Goal: Book appointment/travel/reservation

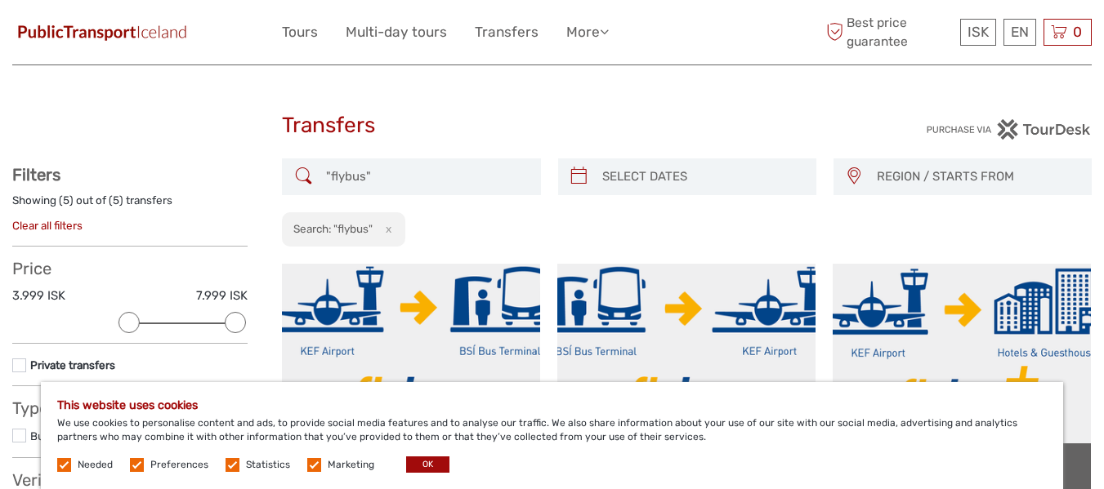
select select
type input "[DATE]"
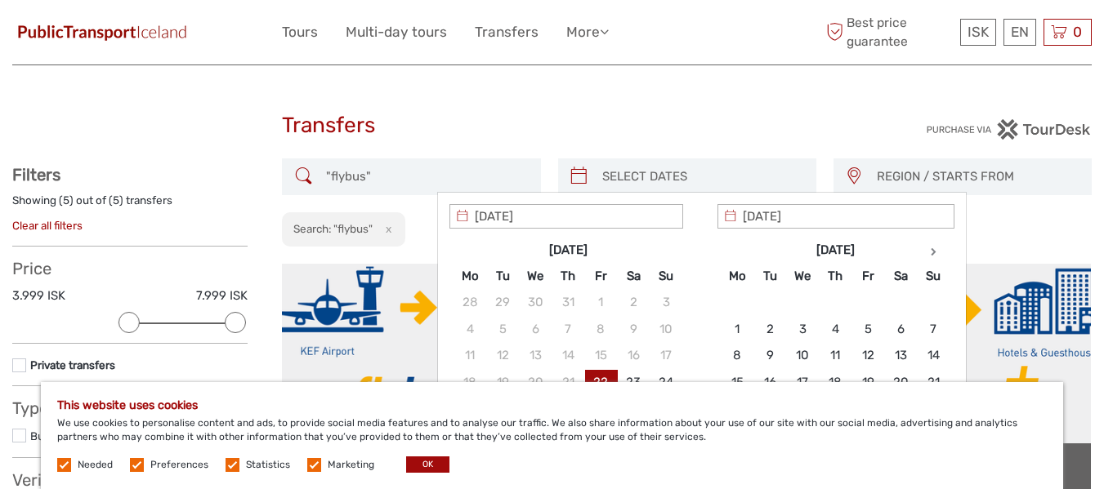
click at [681, 180] on input "search" at bounding box center [702, 177] width 212 height 29
click at [413, 467] on button "OK" at bounding box center [427, 465] width 43 height 16
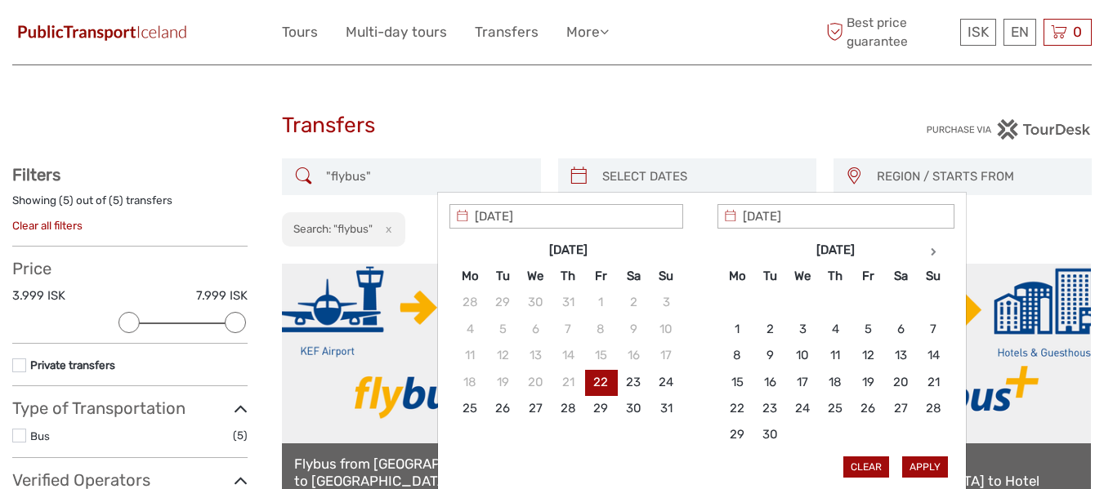
click at [621, 178] on input "search" at bounding box center [702, 177] width 212 height 29
click at [939, 251] on th at bounding box center [933, 250] width 33 height 26
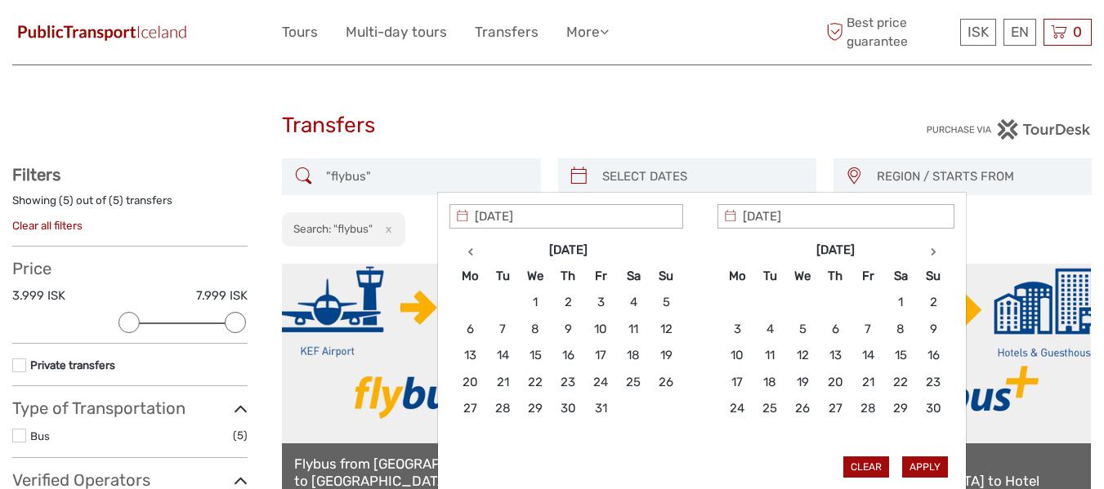
click at [939, 251] on th at bounding box center [933, 250] width 33 height 26
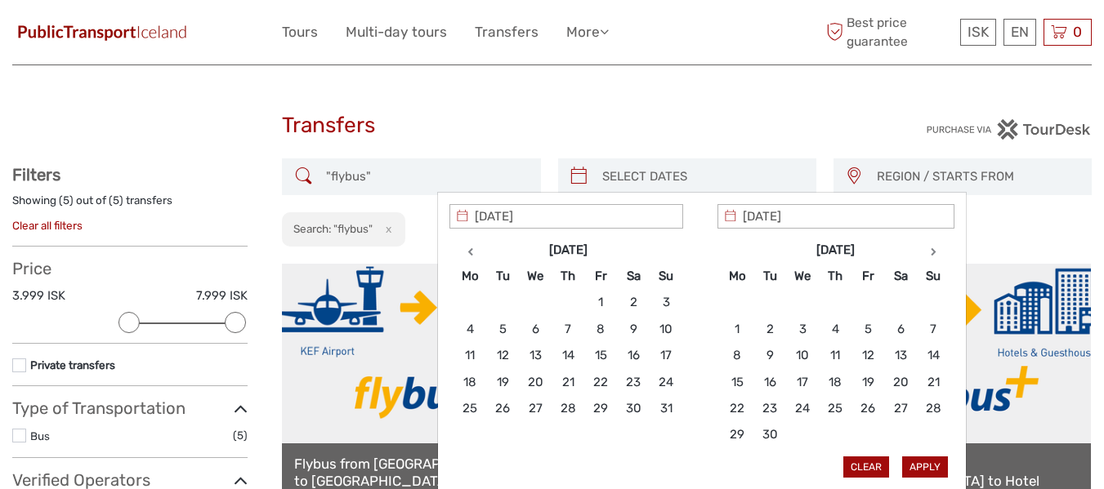
click at [939, 251] on th at bounding box center [933, 250] width 33 height 26
type input "[DATE]"
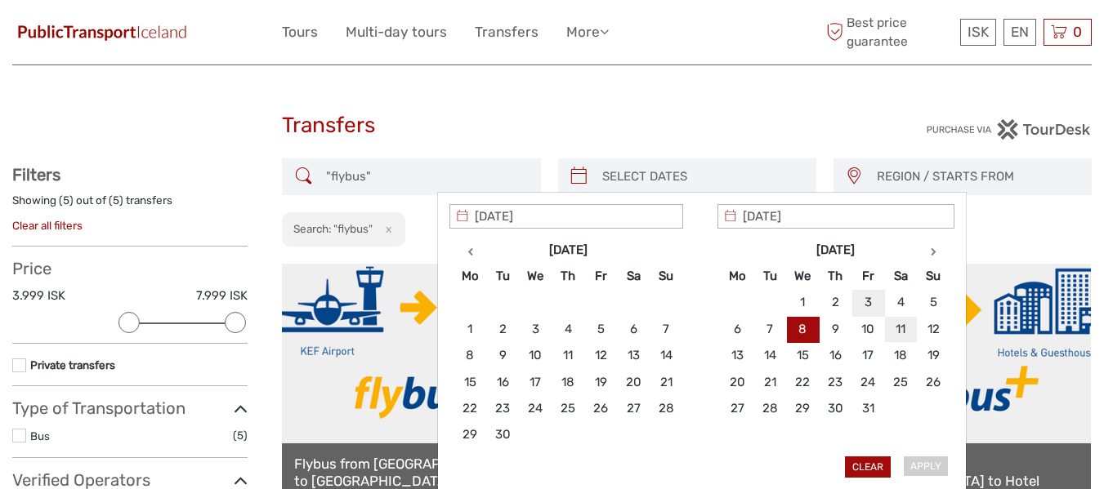
type input "[DATE]"
click at [930, 467] on button "Apply" at bounding box center [925, 467] width 46 height 21
type input "[DATE] - [DATE]"
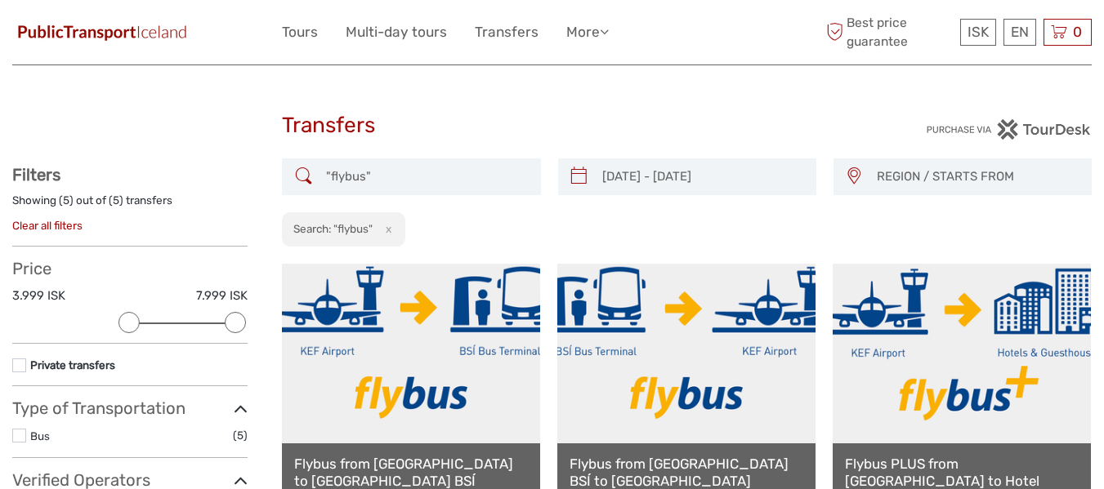
click at [886, 171] on span "REGION / STARTS FROM" at bounding box center [976, 176] width 214 height 27
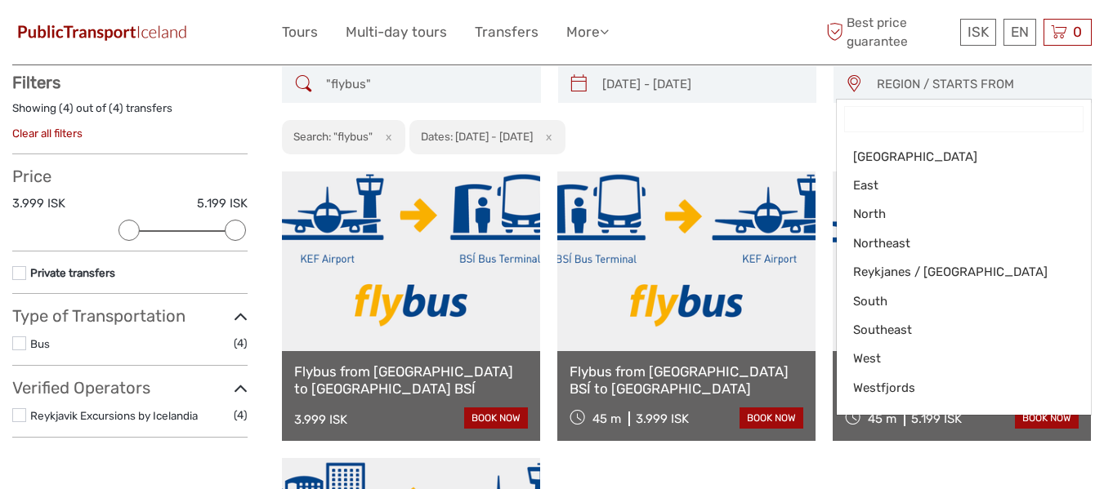
scroll to position [93, 0]
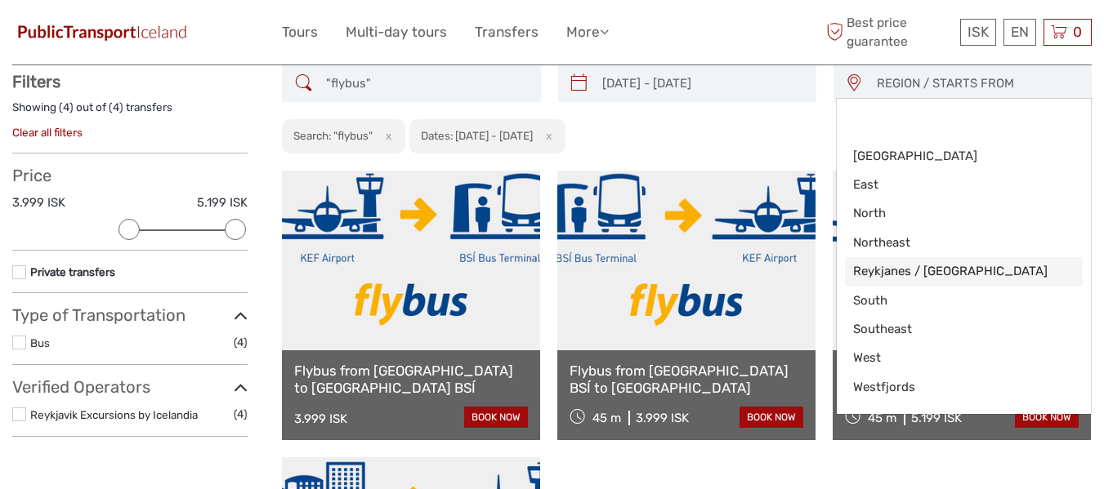
click at [920, 283] on link "Reykjanes / [GEOGRAPHIC_DATA]" at bounding box center [964, 271] width 238 height 29
select select "Reykjanes / [GEOGRAPHIC_DATA]"
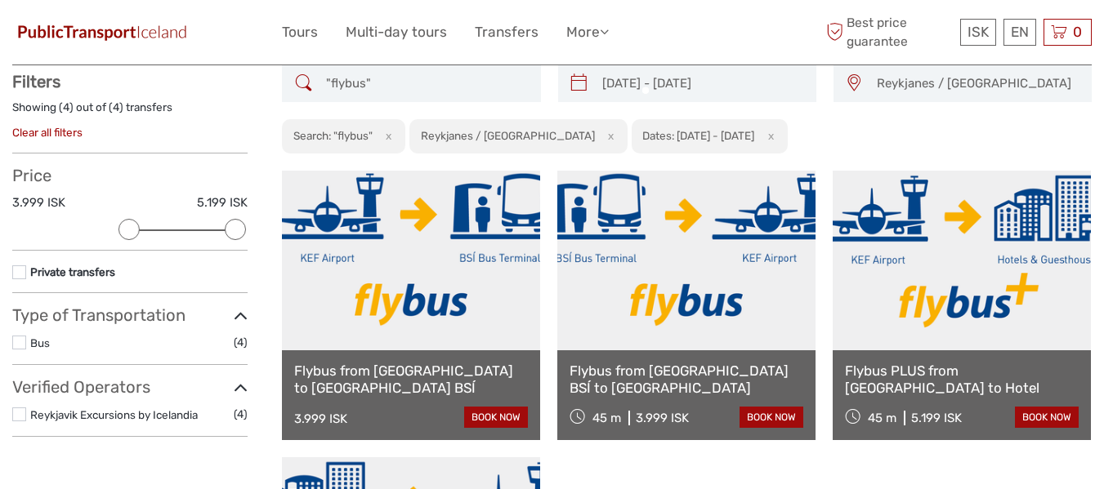
scroll to position [51, 0]
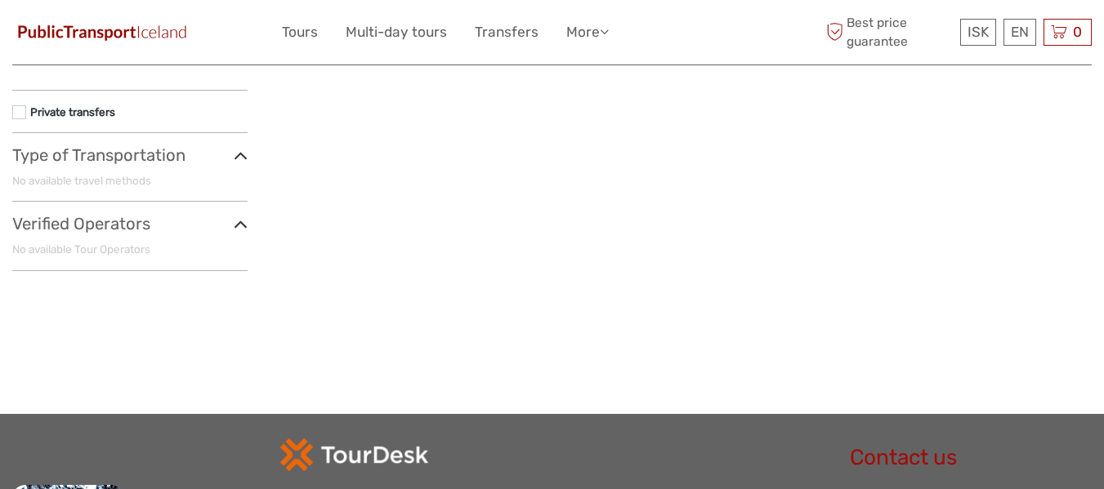
scroll to position [73, 0]
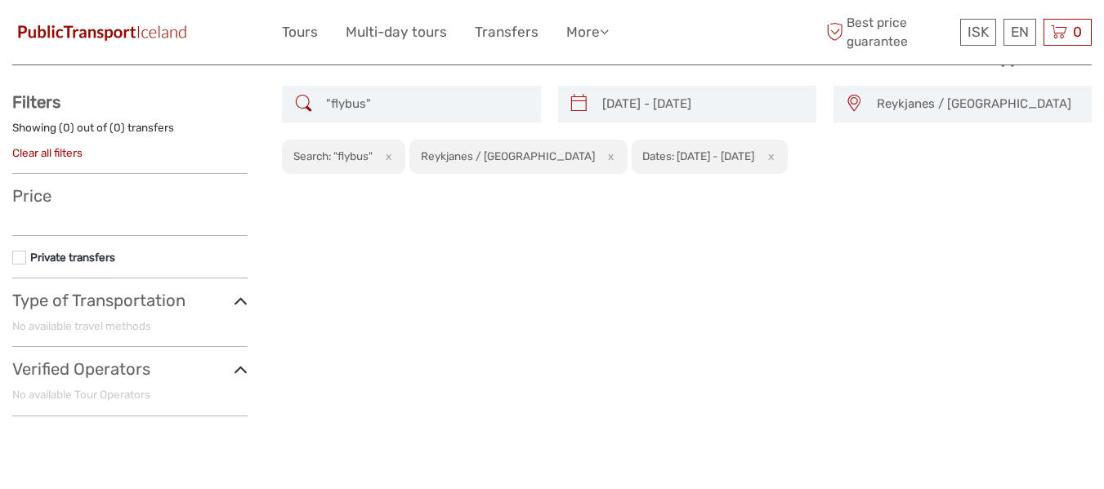
click at [594, 104] on div "[DATE] - [DATE]" at bounding box center [687, 104] width 258 height 37
click at [582, 110] on icon at bounding box center [578, 104] width 17 height 26
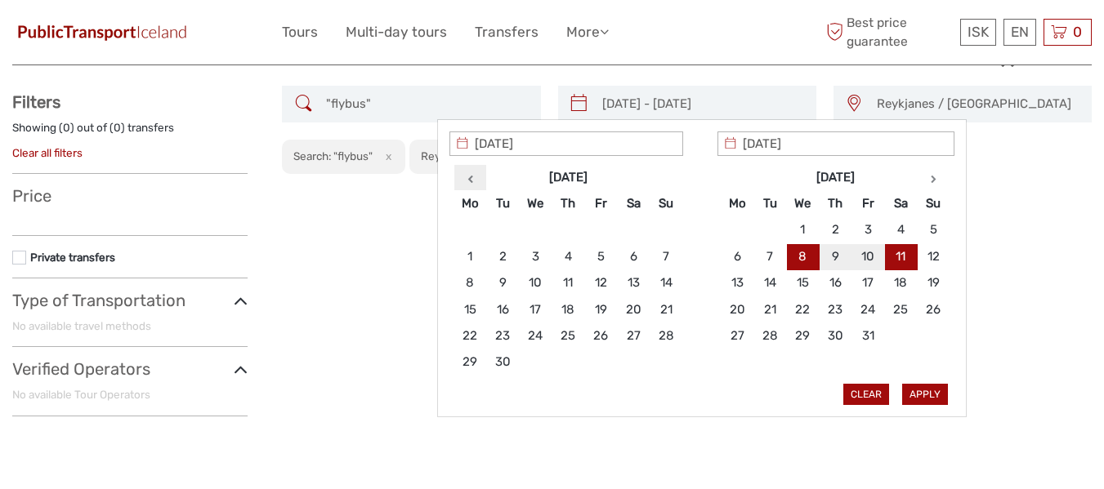
click at [471, 185] on th at bounding box center [469, 177] width 33 height 26
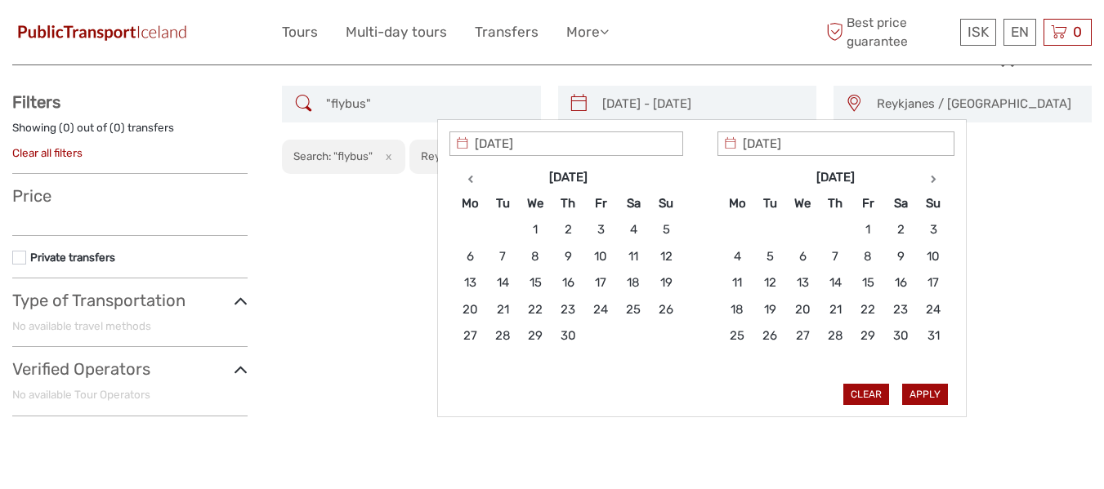
click at [471, 185] on th at bounding box center [469, 177] width 33 height 26
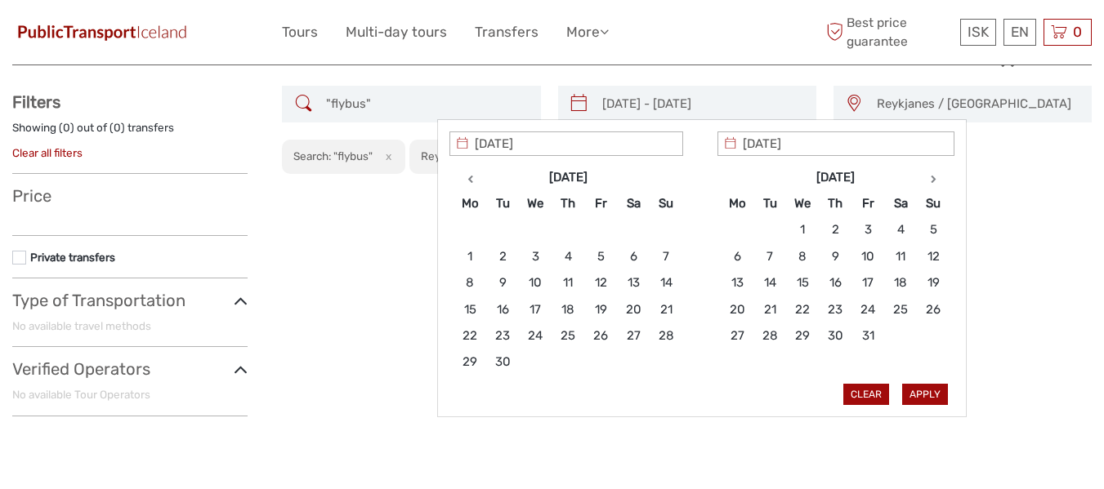
click at [471, 185] on th at bounding box center [469, 177] width 33 height 26
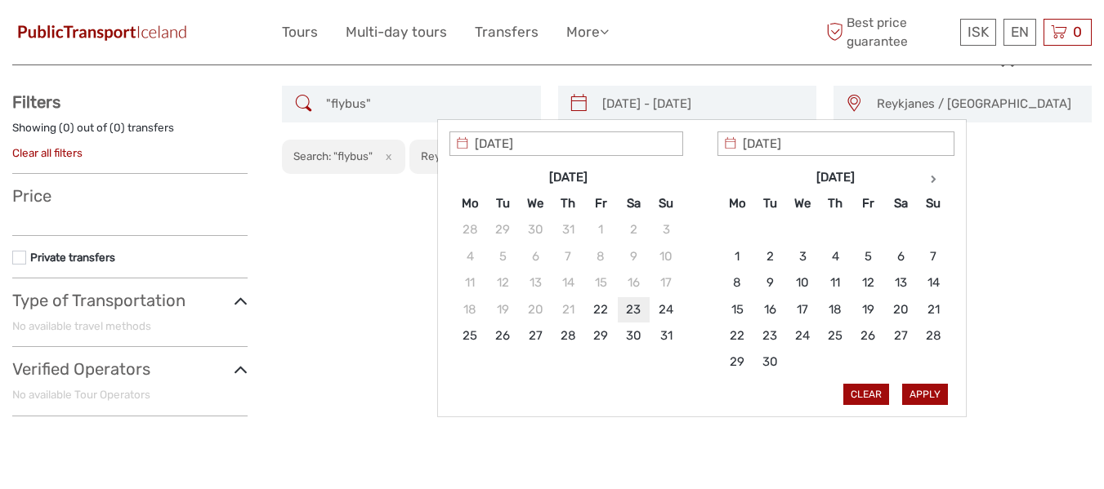
type input "[DATE]"
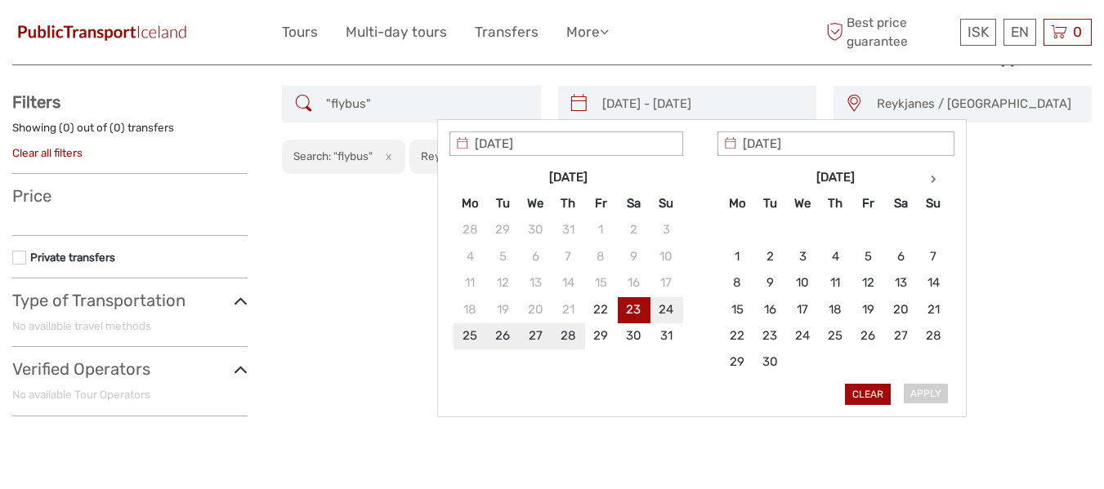
type input "[DATE]"
click at [927, 399] on button "Apply" at bounding box center [925, 394] width 46 height 21
type input "[DATE] - [DATE]"
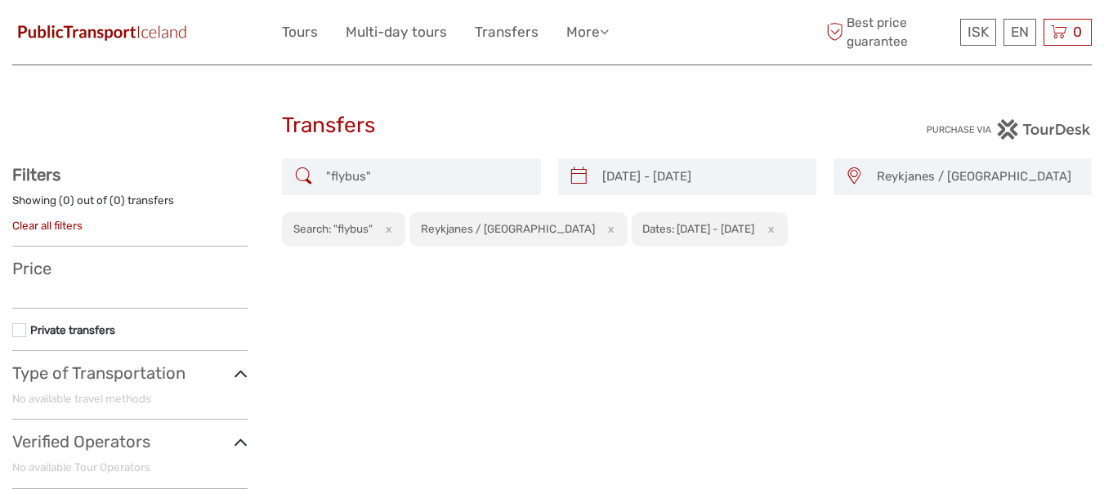
click at [383, 167] on input ""flybus"" at bounding box center [425, 177] width 212 height 29
type input """
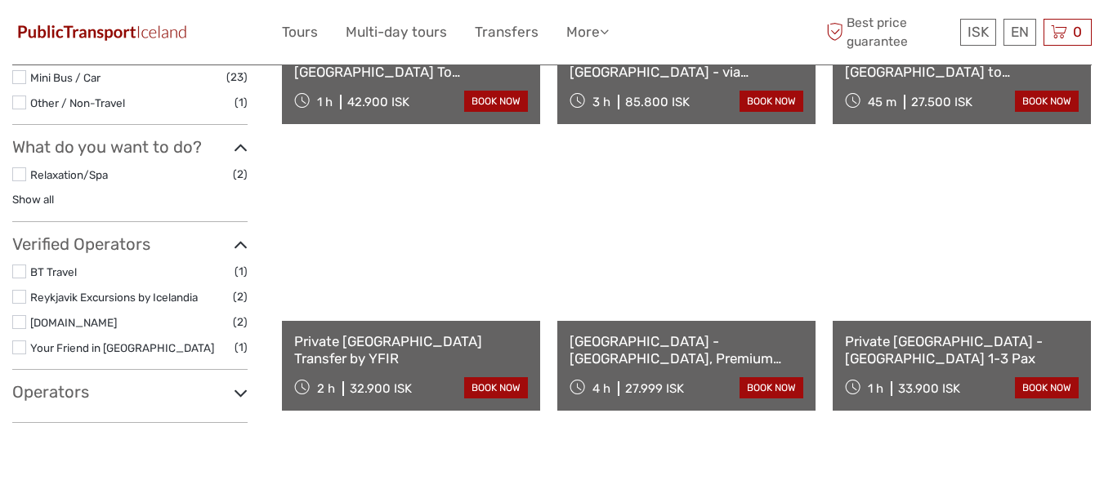
scroll to position [408, 0]
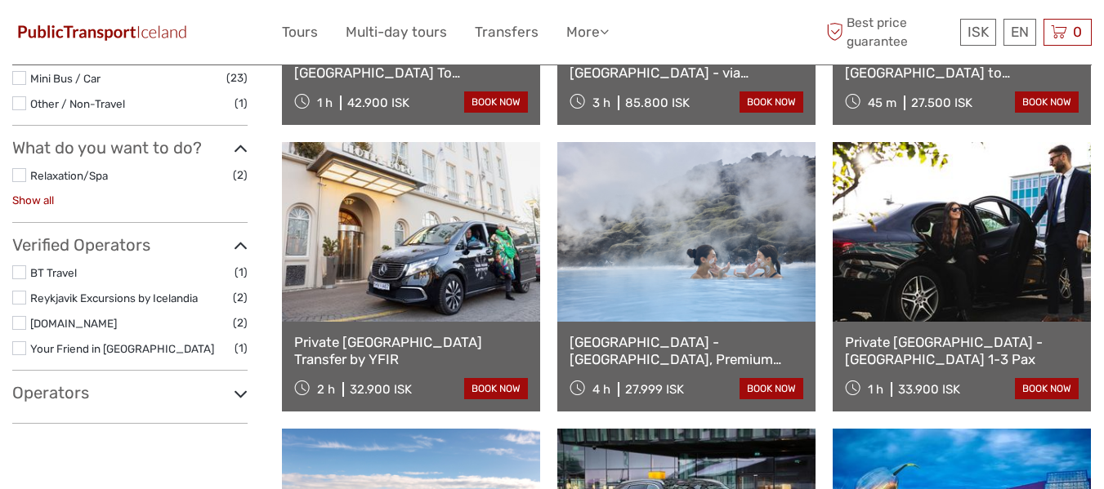
click at [36, 199] on link "Show all" at bounding box center [33, 200] width 42 height 13
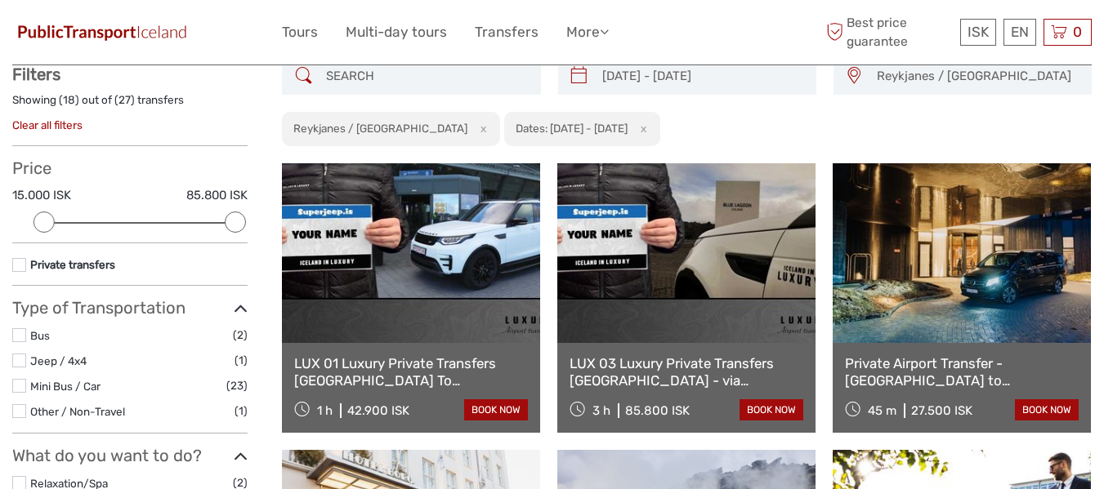
scroll to position [0, 0]
